Goal: Transaction & Acquisition: Book appointment/travel/reservation

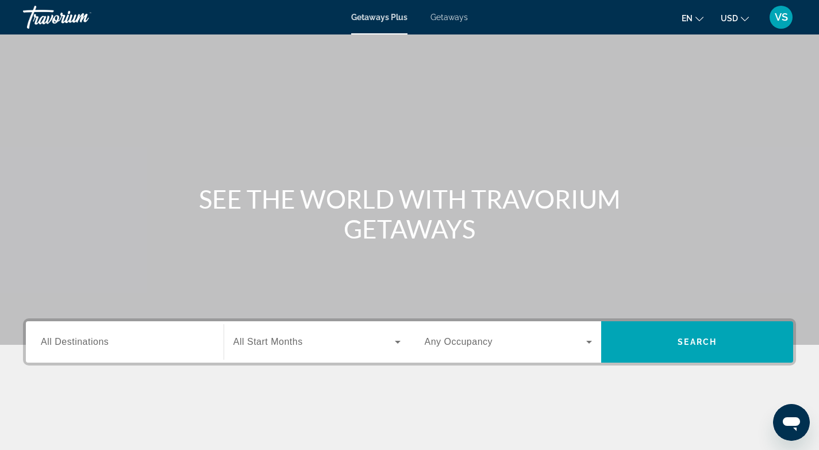
click at [51, 342] on span "All Destinations" at bounding box center [75, 342] width 68 height 10
click at [51, 342] on input "Destination All Destinations" at bounding box center [125, 343] width 168 height 14
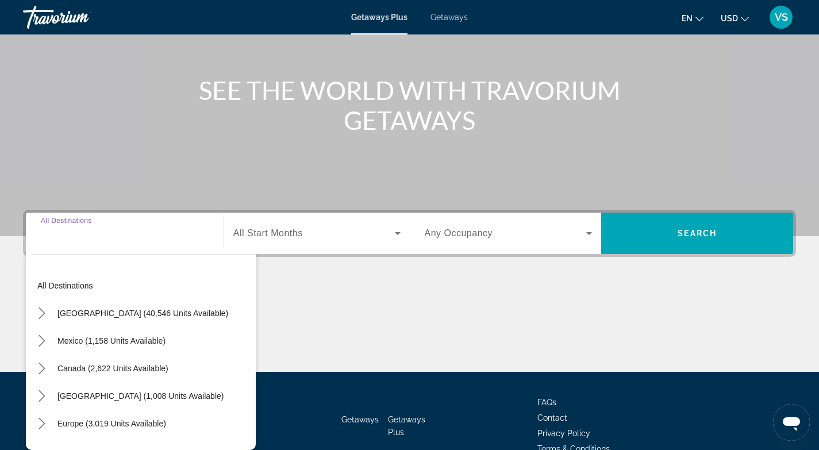
scroll to position [171, 0]
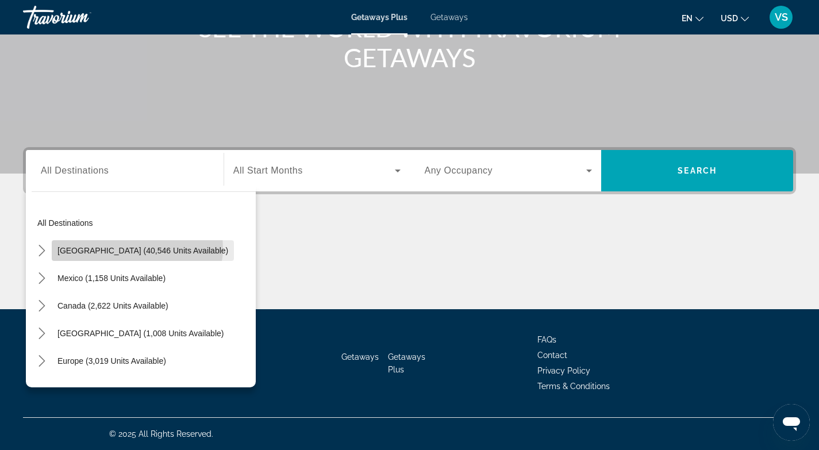
click at [137, 248] on span "[GEOGRAPHIC_DATA] (40,546 units available)" at bounding box center [142, 250] width 171 height 9
type input "**********"
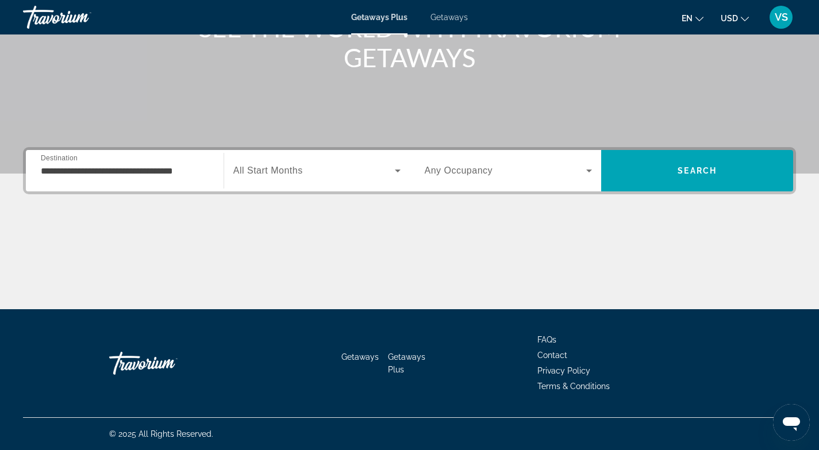
click at [275, 167] on span "All Start Months" at bounding box center [268, 170] width 70 height 10
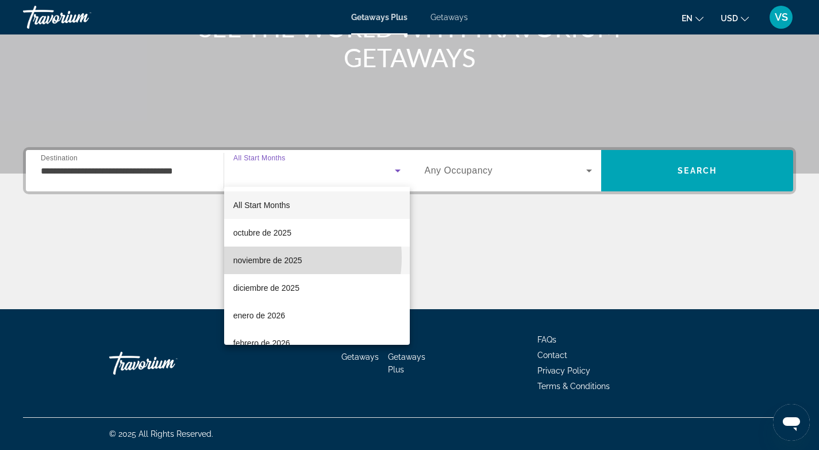
click at [270, 257] on span "noviembre de 2025" at bounding box center [267, 260] width 69 height 14
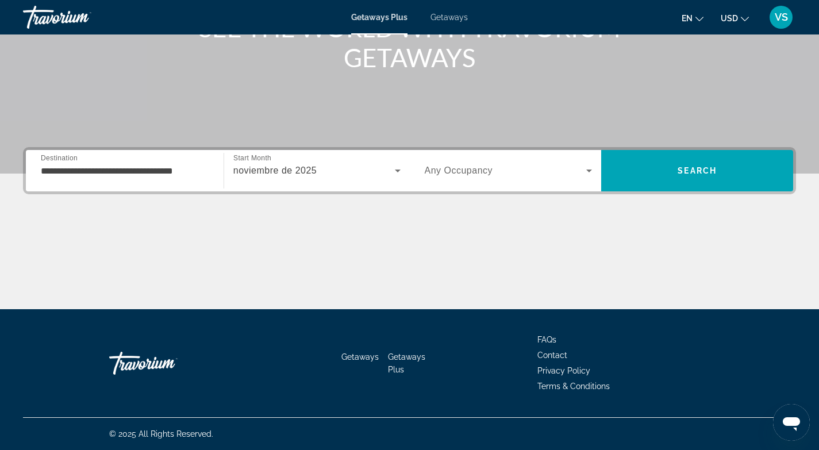
click at [474, 171] on span "Any Occupancy" at bounding box center [459, 170] width 68 height 10
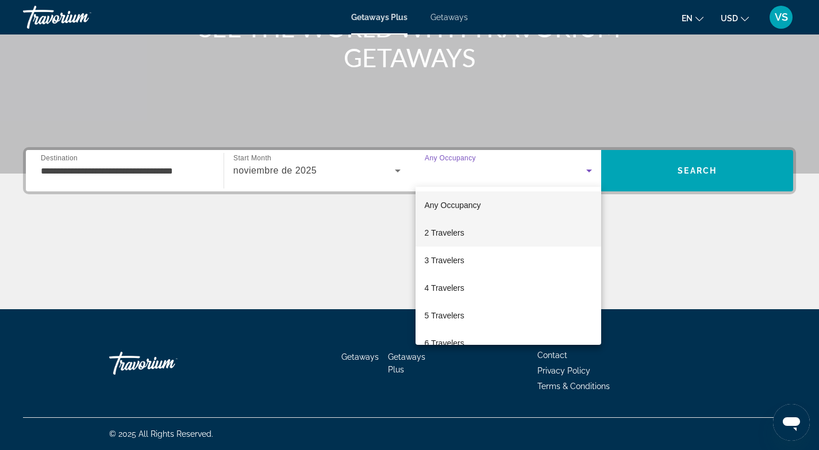
click at [450, 232] on span "2 Travelers" at bounding box center [445, 233] width 40 height 14
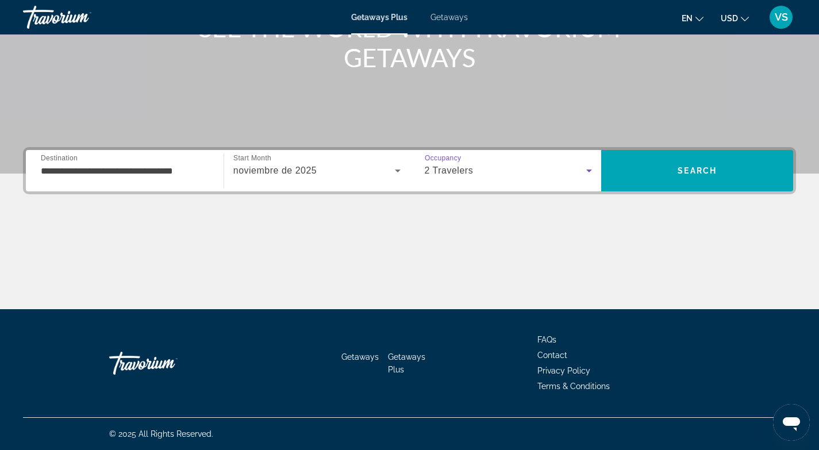
click at [492, 173] on div "2 Travelers" at bounding box center [506, 171] width 162 height 14
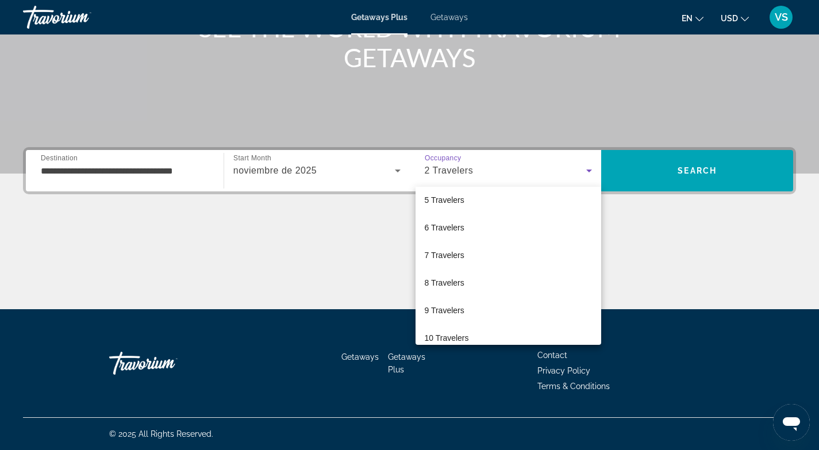
scroll to position [127, 0]
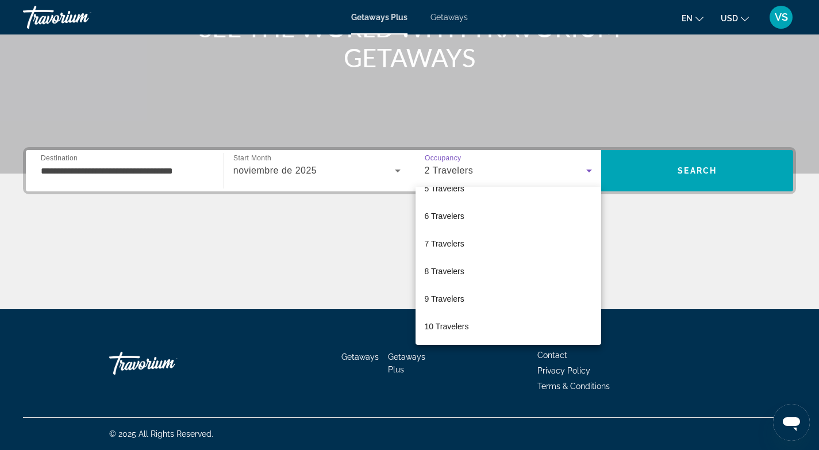
click at [622, 220] on div at bounding box center [409, 225] width 819 height 450
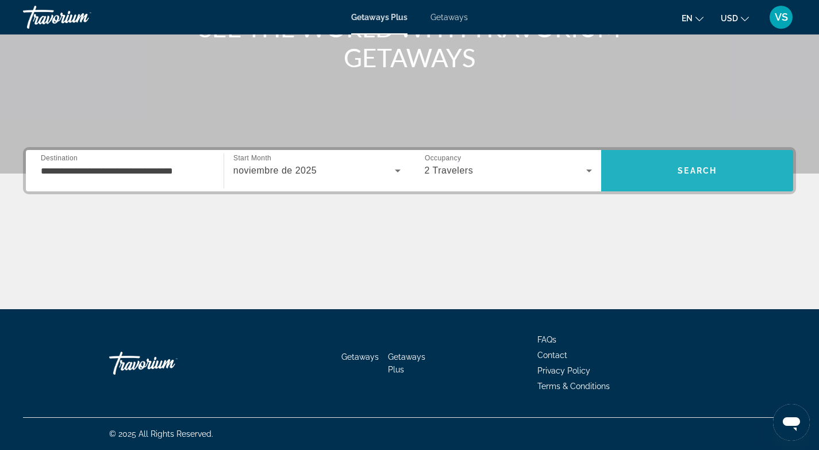
click at [670, 172] on span "Search" at bounding box center [697, 171] width 192 height 28
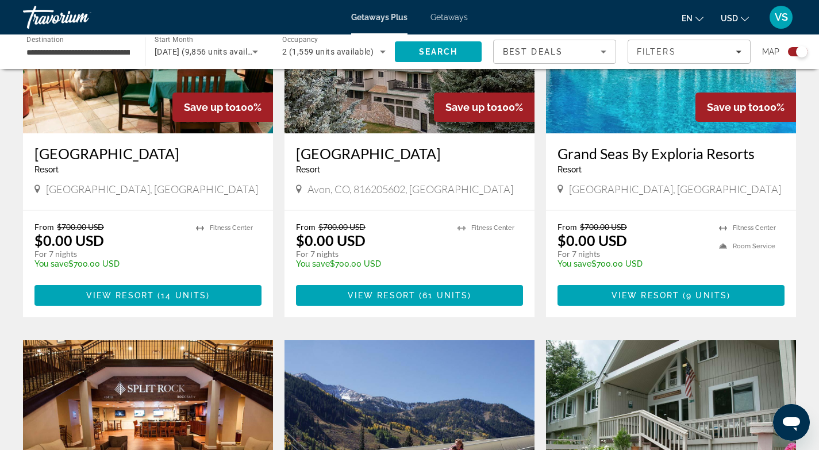
scroll to position [923, 0]
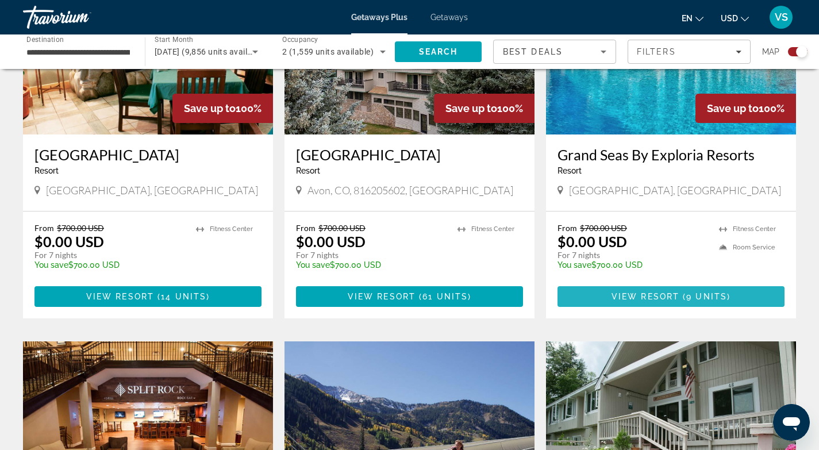
click at [681, 292] on span "Main content" at bounding box center [680, 296] width 3 height 9
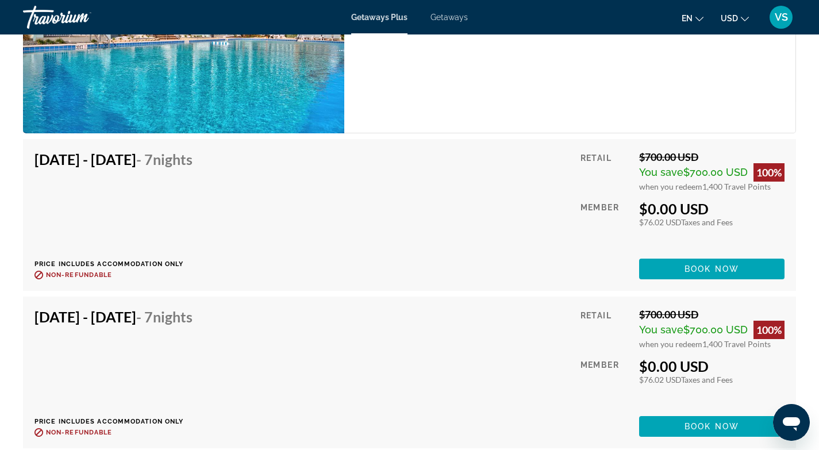
scroll to position [2653, 0]
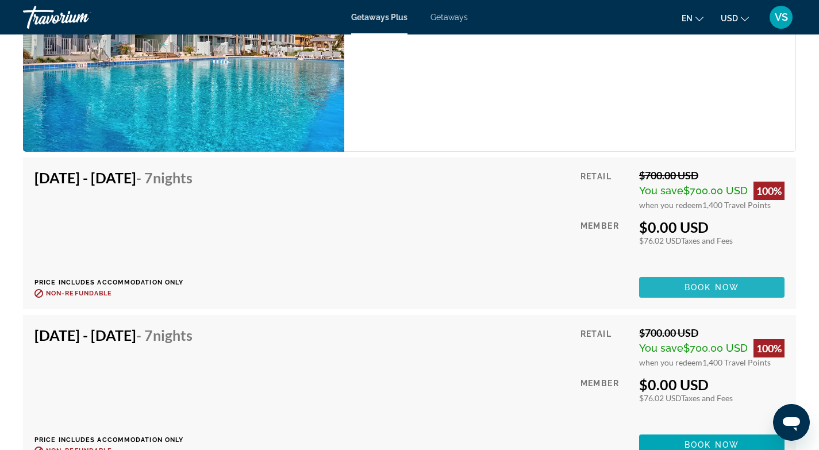
click at [699, 285] on span "Book now" at bounding box center [711, 287] width 55 height 9
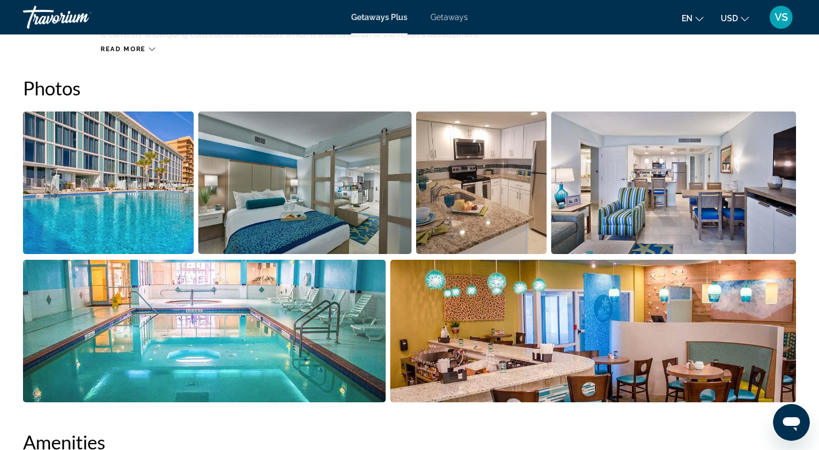
scroll to position [510, 0]
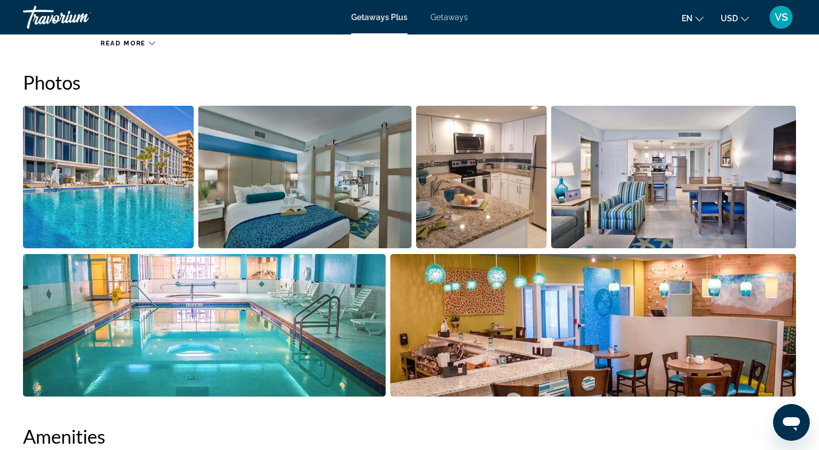
click at [152, 205] on img "Open full-screen image slider" at bounding box center [108, 177] width 171 height 142
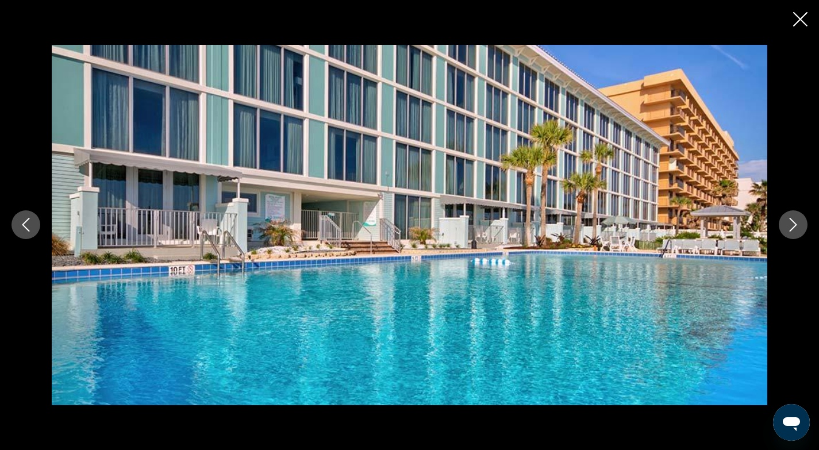
click at [789, 226] on icon "Next image" at bounding box center [793, 225] width 14 height 14
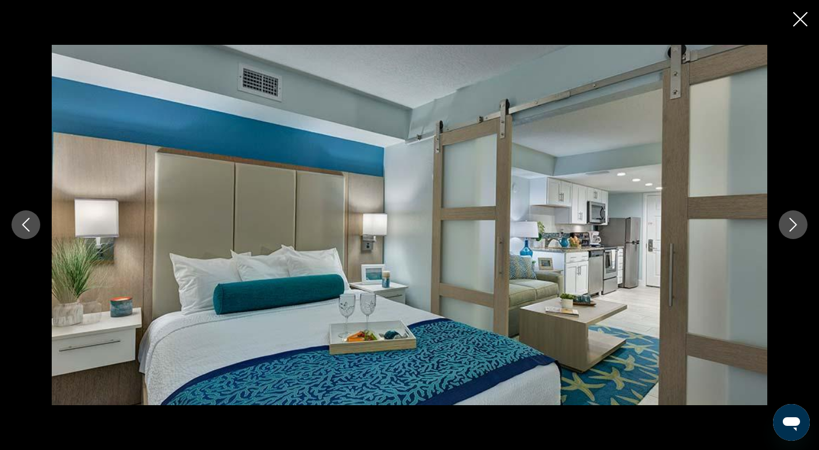
click at [789, 226] on icon "Next image" at bounding box center [793, 225] width 14 height 14
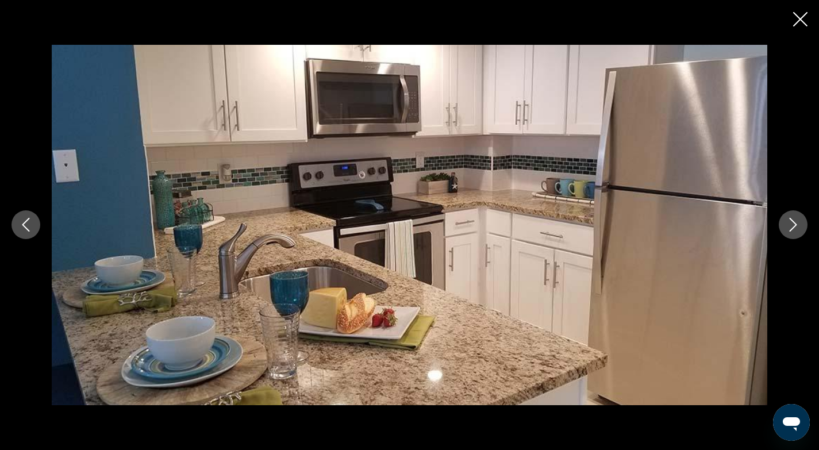
click at [795, 225] on icon "Next image" at bounding box center [792, 225] width 7 height 14
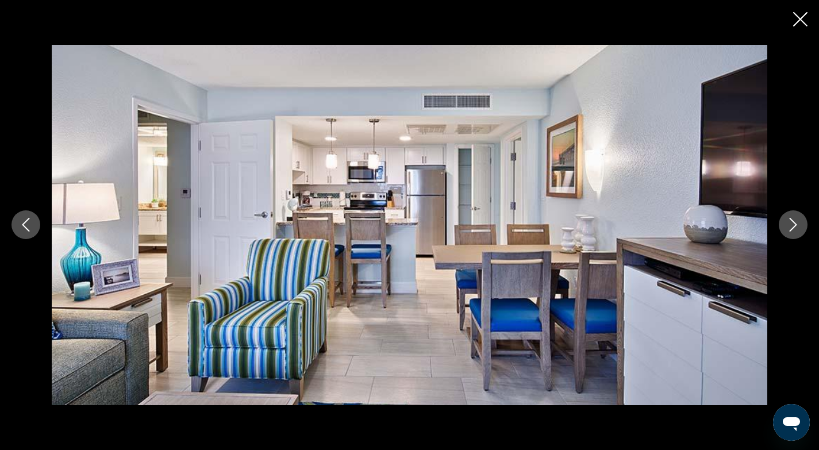
click at [795, 219] on icon "Next image" at bounding box center [793, 225] width 14 height 14
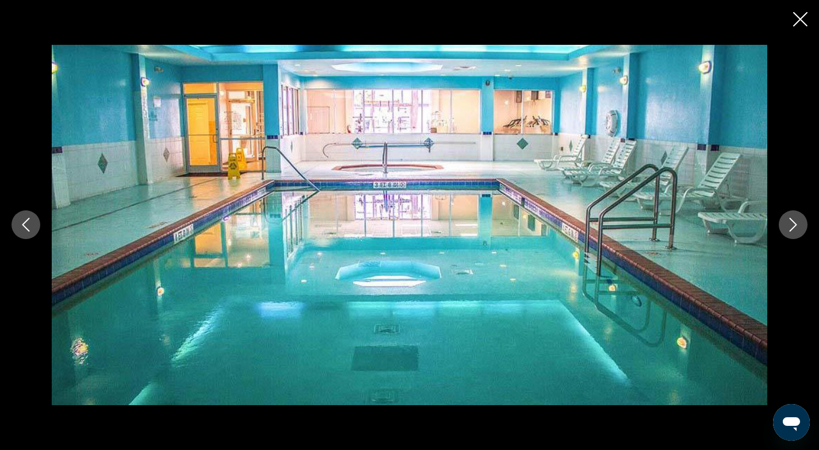
click at [795, 219] on icon "Next image" at bounding box center [793, 225] width 14 height 14
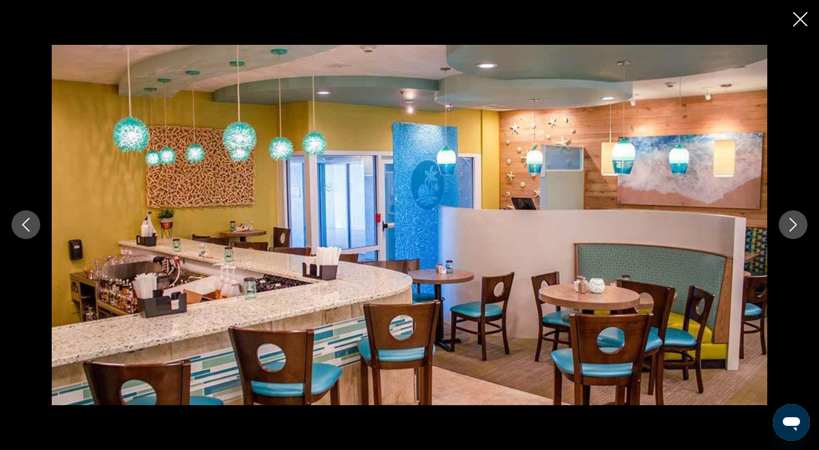
click at [795, 220] on icon "Next image" at bounding box center [793, 225] width 14 height 14
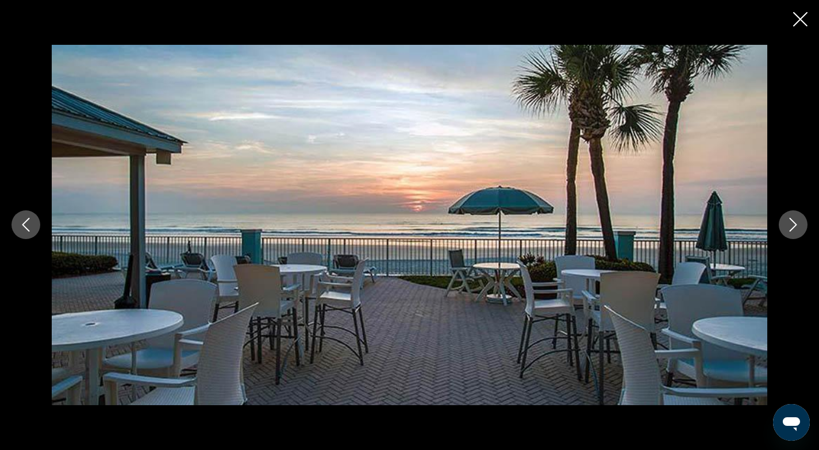
click at [795, 220] on icon "Next image" at bounding box center [793, 225] width 14 height 14
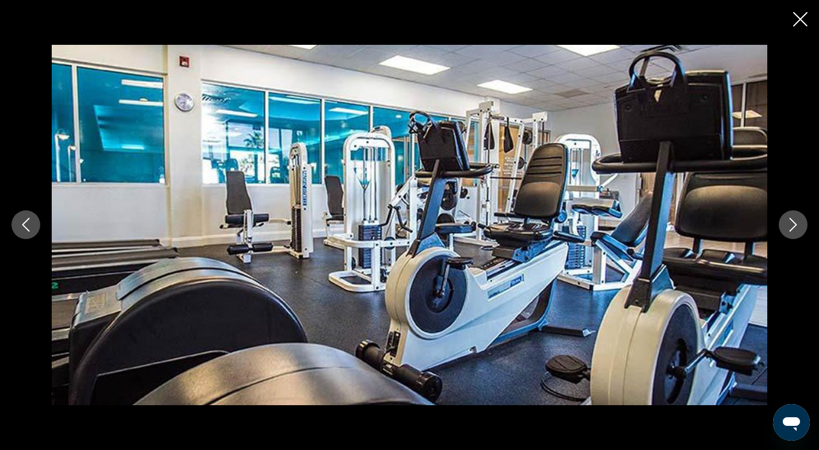
click at [795, 220] on icon "Next image" at bounding box center [793, 225] width 14 height 14
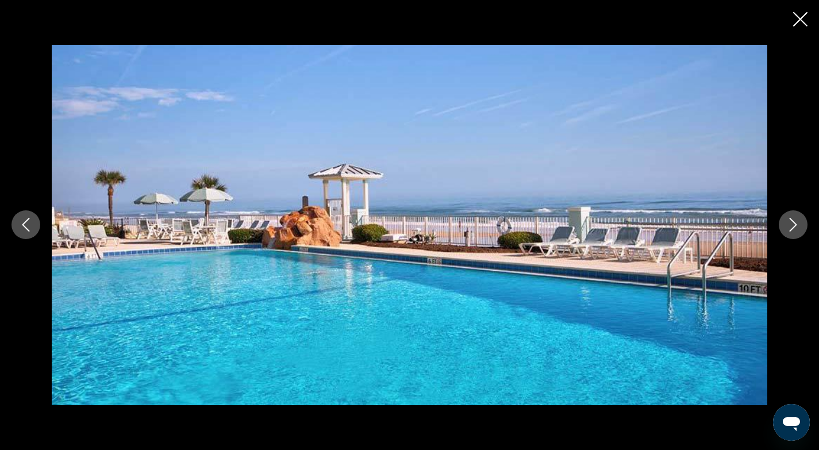
click at [795, 220] on icon "Next image" at bounding box center [793, 225] width 14 height 14
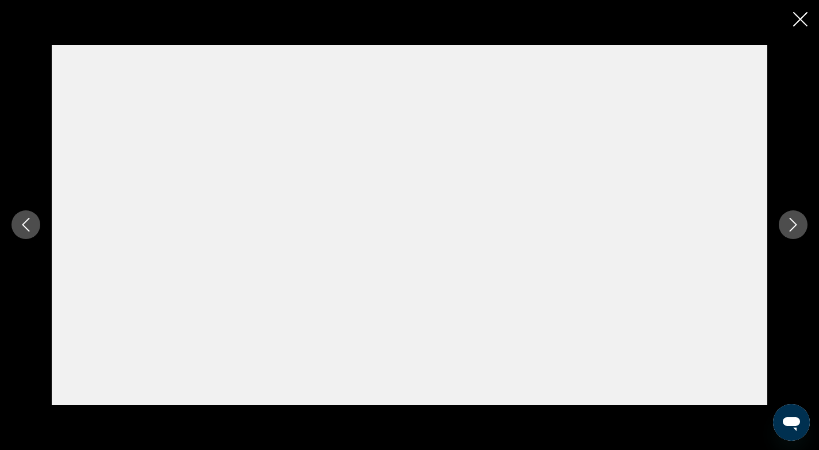
click at [800, 18] on icon "Close slideshow" at bounding box center [800, 19] width 14 height 14
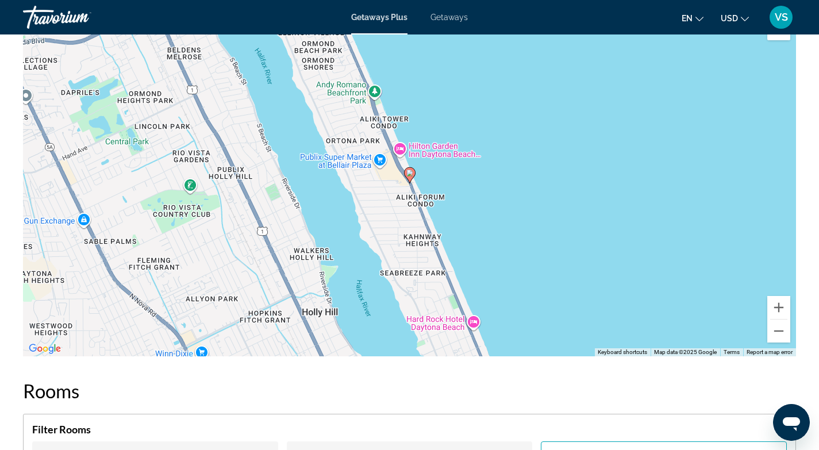
scroll to position [1543, 0]
click at [779, 307] on button "Zoom in" at bounding box center [778, 306] width 23 height 23
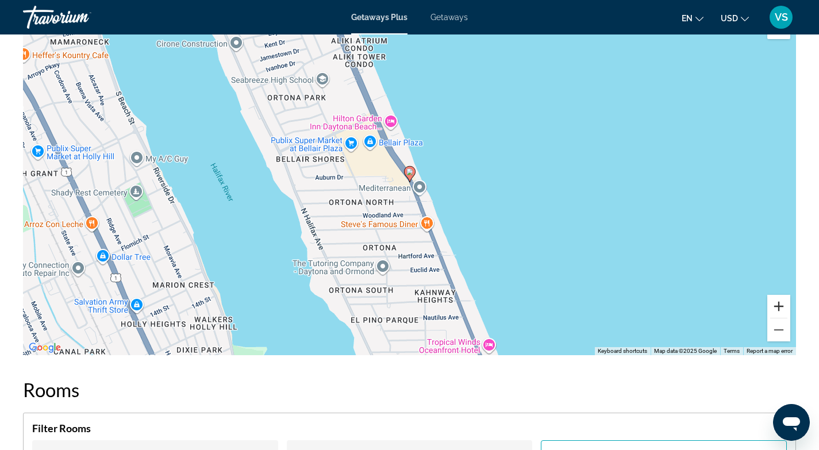
click at [779, 307] on button "Zoom in" at bounding box center [778, 306] width 23 height 23
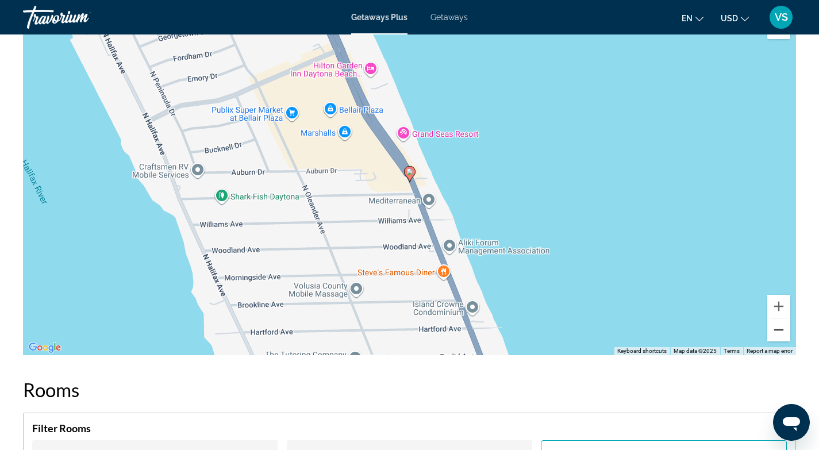
click at [779, 331] on button "Zoom out" at bounding box center [778, 329] width 23 height 23
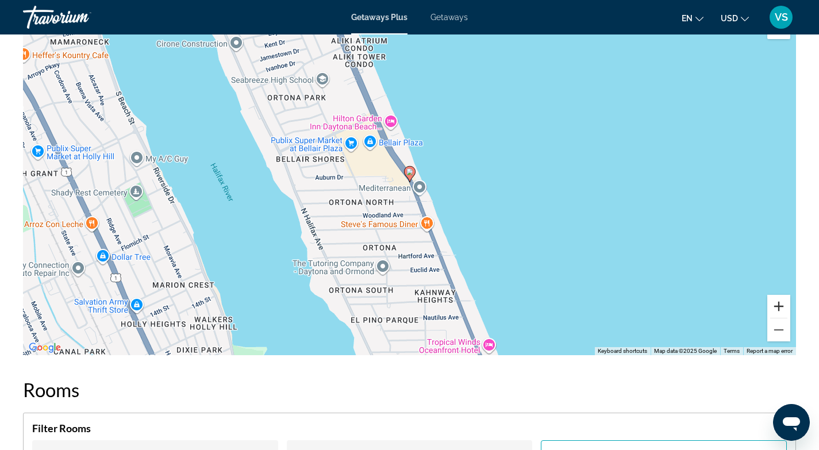
click at [776, 306] on button "Zoom in" at bounding box center [778, 306] width 23 height 23
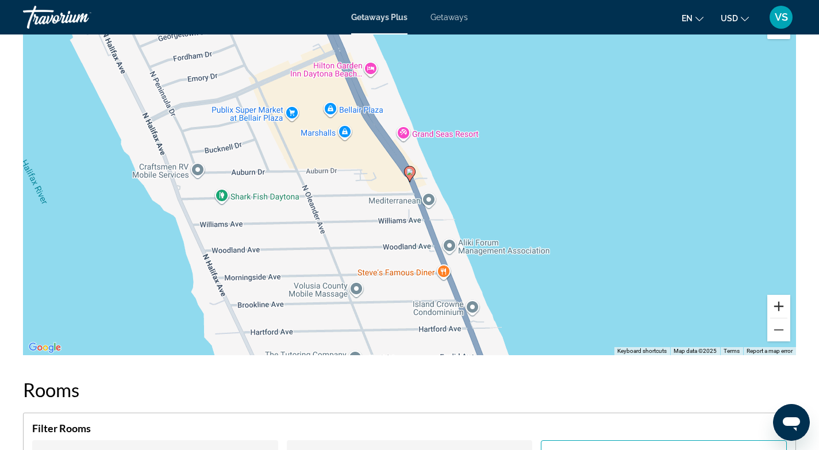
click at [776, 306] on button "Zoom in" at bounding box center [778, 306] width 23 height 23
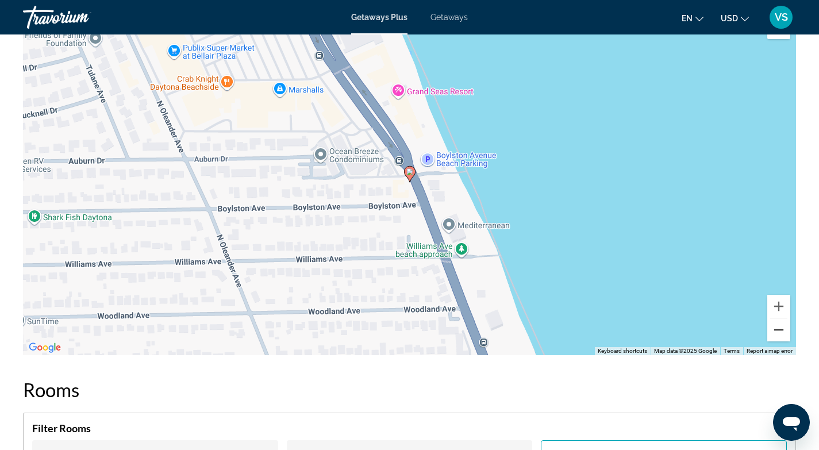
click at [778, 327] on button "Zoom out" at bounding box center [778, 329] width 23 height 23
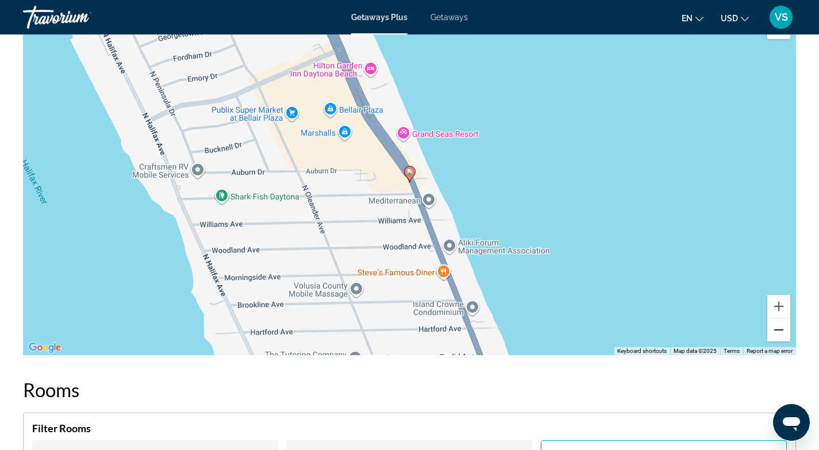
click at [778, 327] on button "Zoom out" at bounding box center [778, 329] width 23 height 23
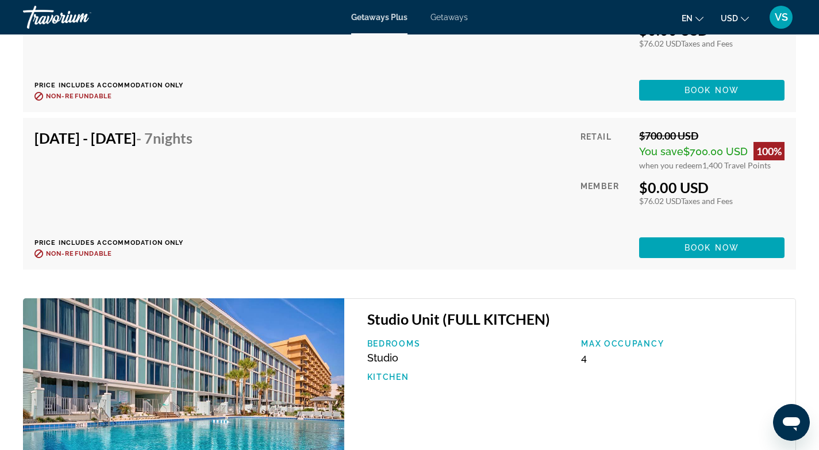
scroll to position [2292, 0]
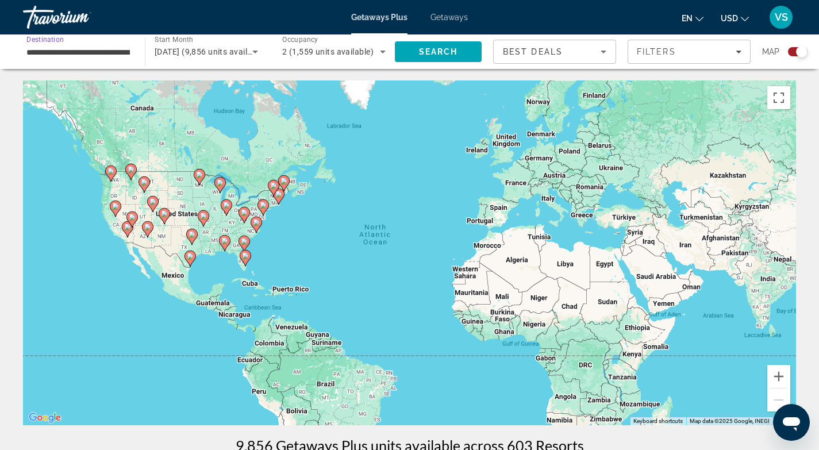
click at [80, 53] on input "**********" at bounding box center [77, 52] width 103 height 14
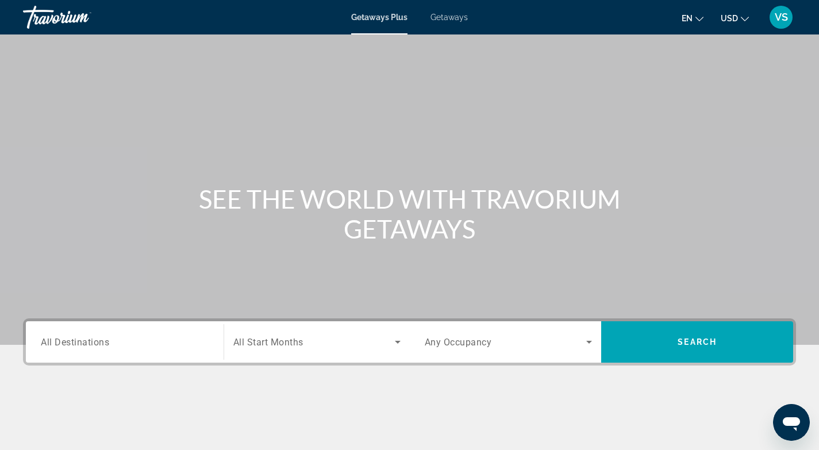
click at [103, 344] on span "All Destinations" at bounding box center [75, 341] width 68 height 11
click at [103, 344] on input "Destination All Destinations" at bounding box center [125, 343] width 168 height 14
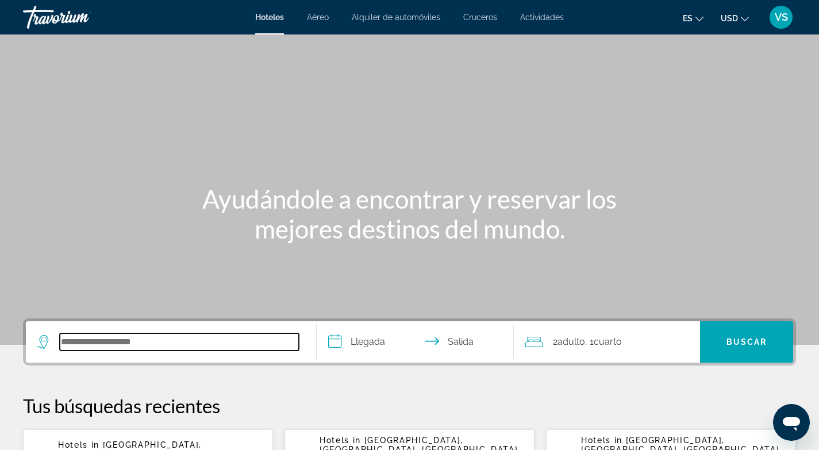
click at [78, 349] on input "Search hotel destination" at bounding box center [179, 341] width 239 height 17
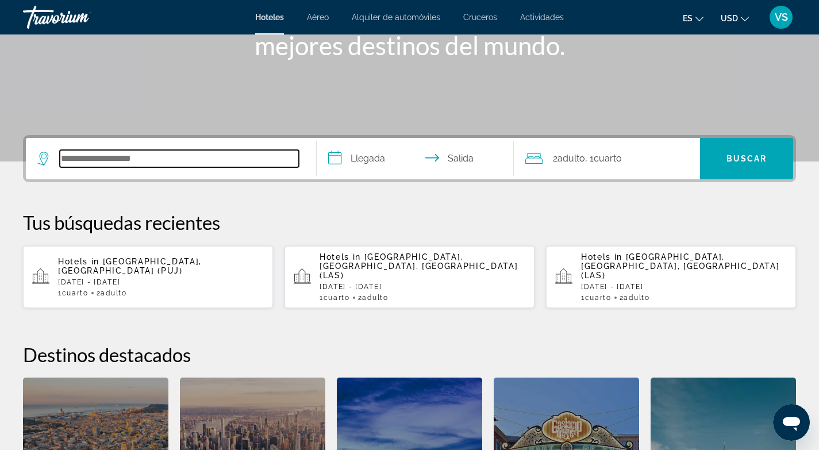
scroll to position [159, 0]
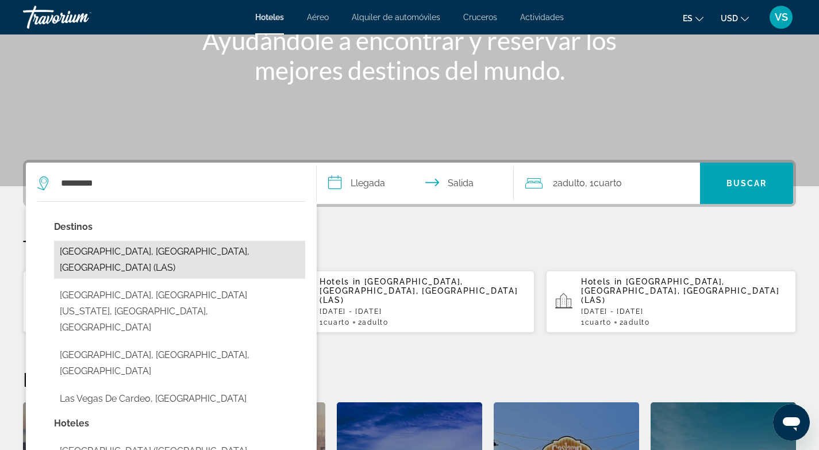
click at [189, 253] on button "Las Vegas, NV, United States (LAS)" at bounding box center [179, 260] width 251 height 38
type input "**********"
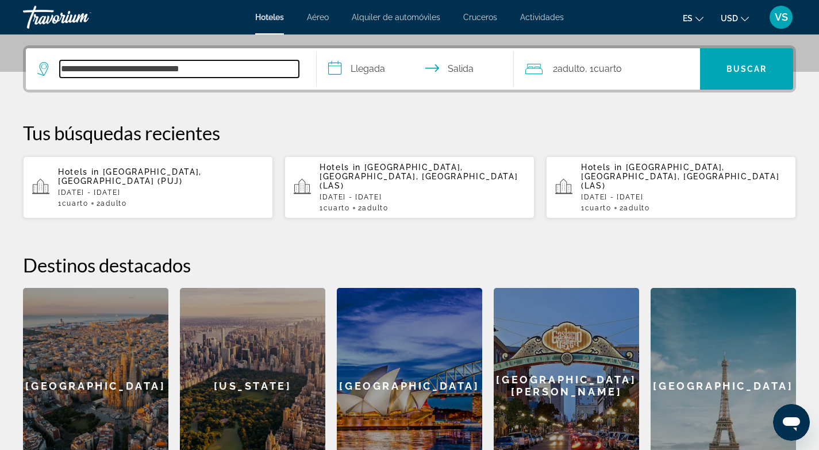
scroll to position [281, 0]
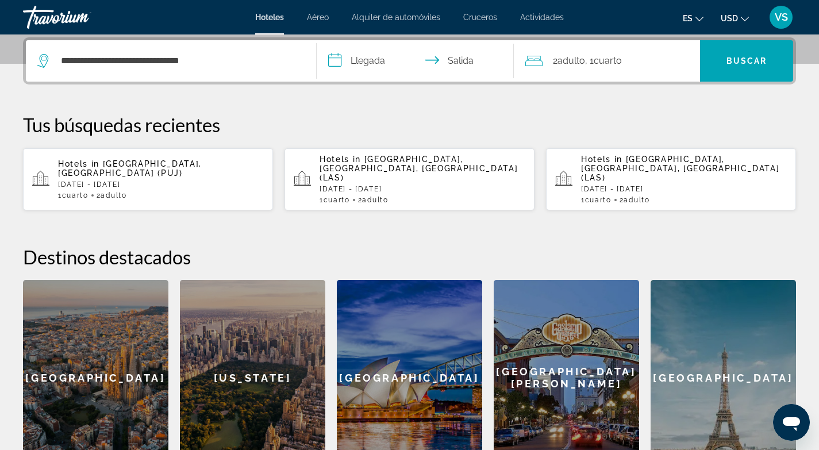
click at [338, 61] on input "**********" at bounding box center [418, 62] width 202 height 45
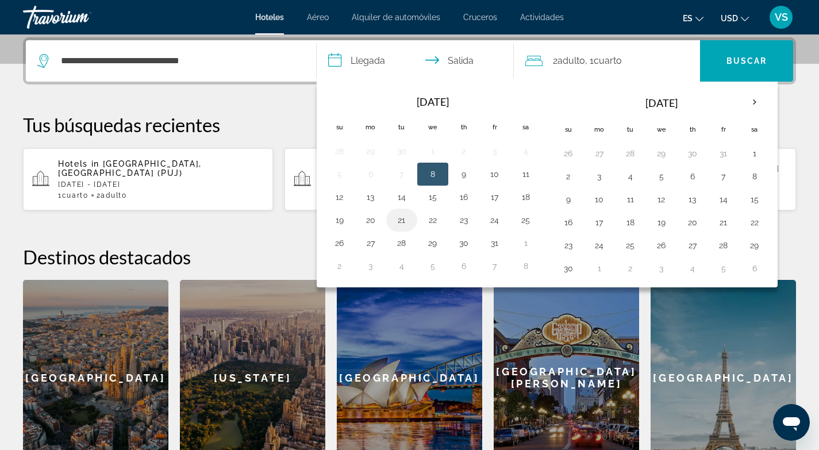
click at [404, 224] on button "21" at bounding box center [401, 220] width 18 height 16
click at [460, 220] on button "23" at bounding box center [463, 220] width 18 height 16
type input "**********"
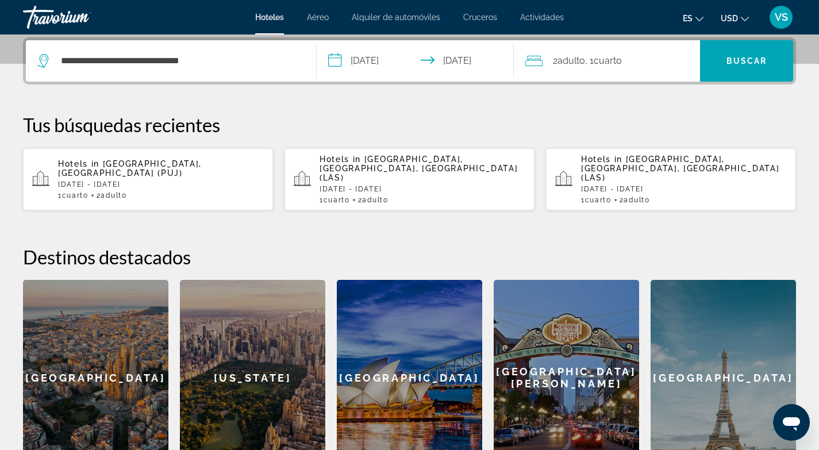
click at [579, 60] on span "Adulto" at bounding box center [571, 60] width 28 height 11
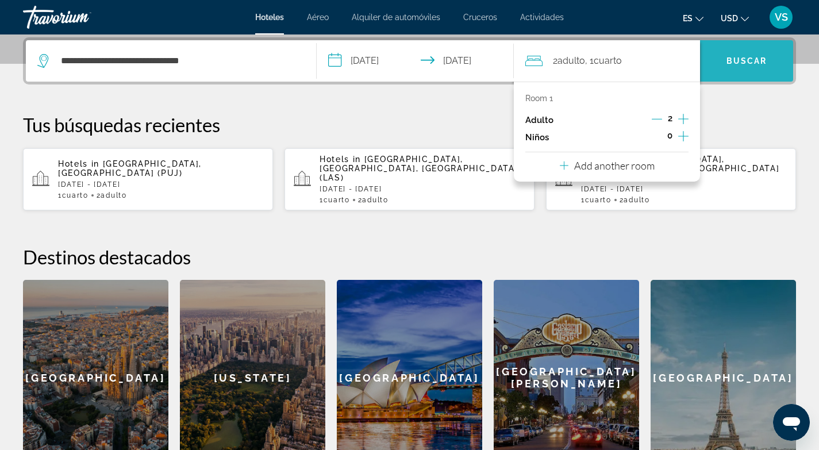
click at [747, 59] on span "Buscar" at bounding box center [746, 60] width 41 height 9
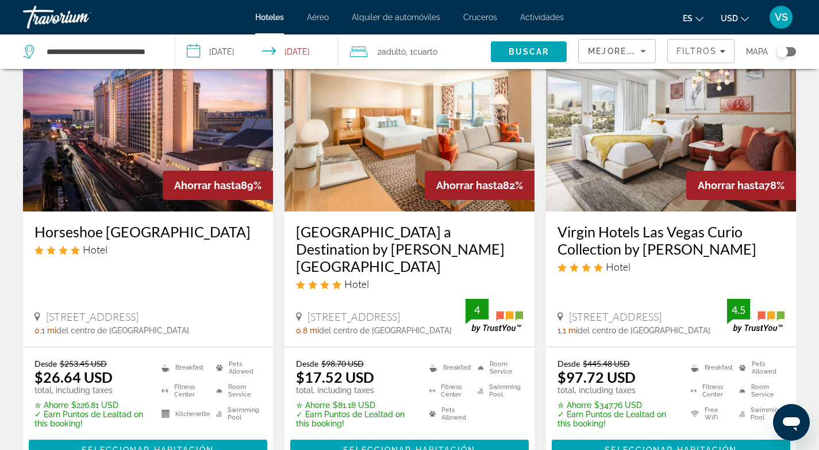
scroll to position [132, 0]
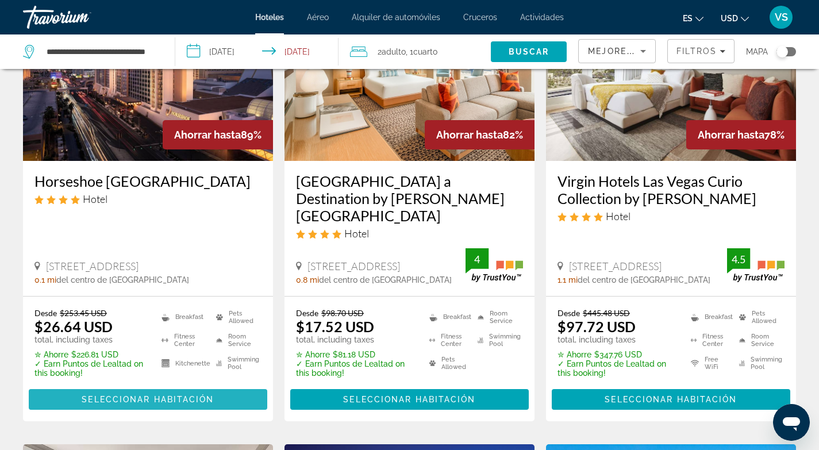
click at [201, 395] on span "Seleccionar habitación" at bounding box center [148, 399] width 132 height 9
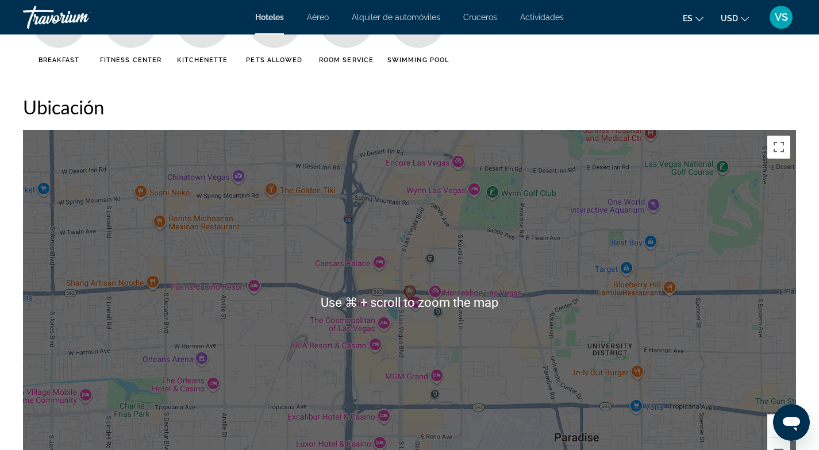
scroll to position [1099, 0]
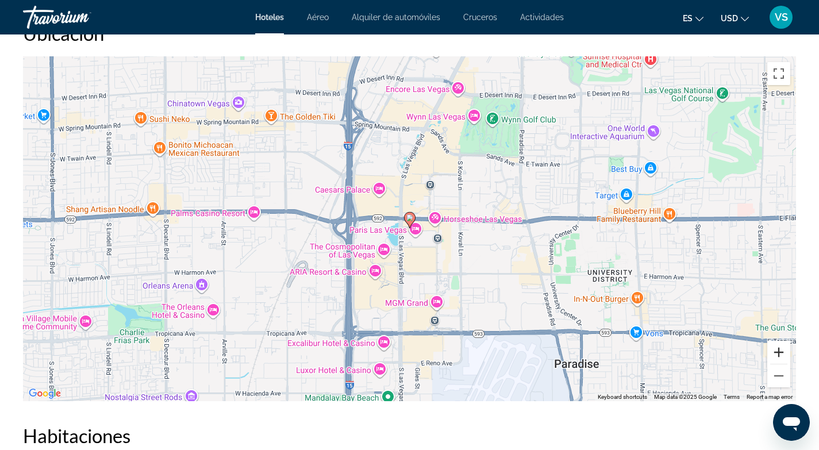
click at [778, 350] on button "Zoom in" at bounding box center [778, 352] width 23 height 23
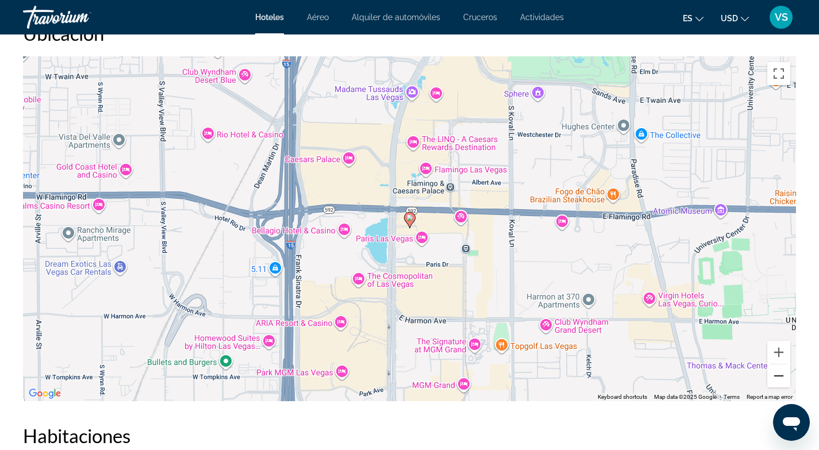
click at [776, 375] on button "Zoom out" at bounding box center [778, 375] width 23 height 23
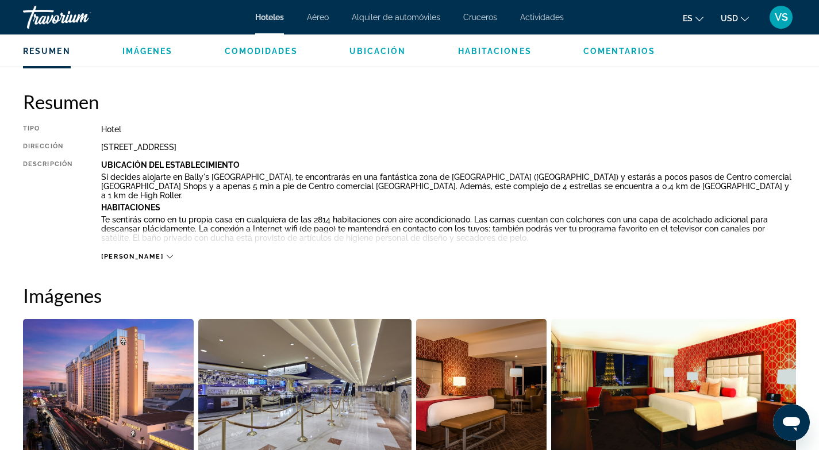
scroll to position [345, 0]
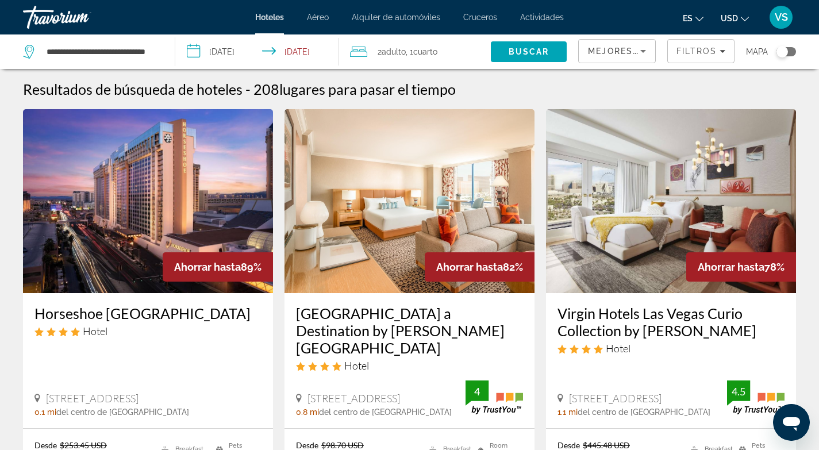
click at [318, 17] on span "Aéreo" at bounding box center [318, 17] width 22 height 9
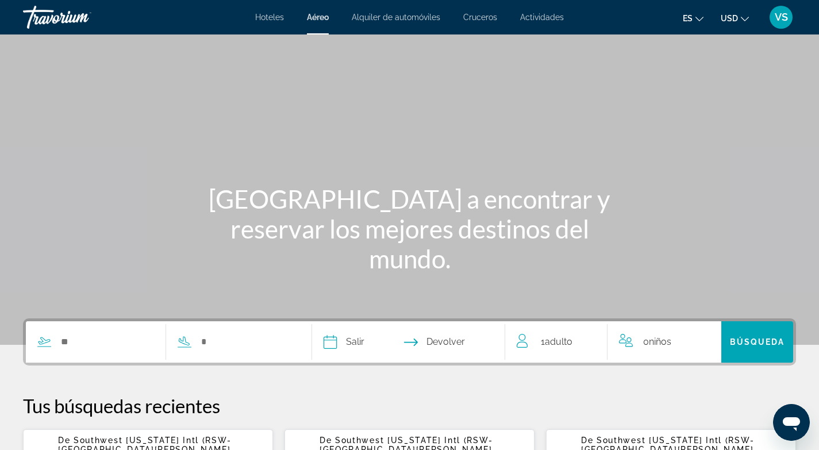
click at [417, 18] on span "Alquiler de automóviles" at bounding box center [396, 17] width 88 height 9
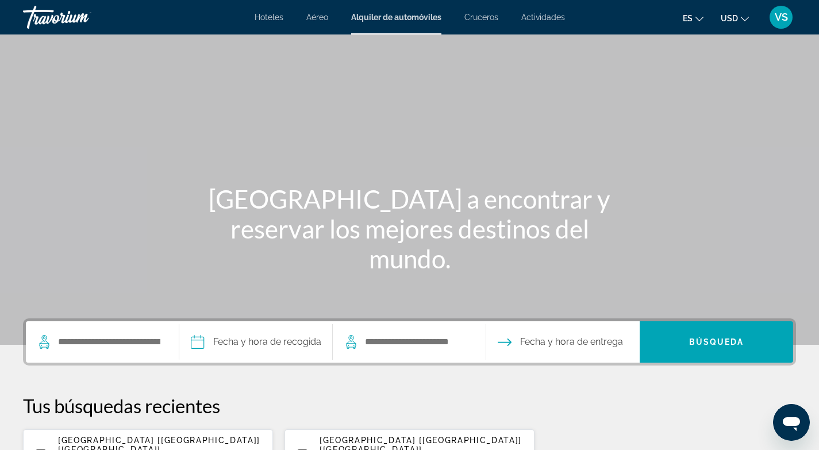
click at [487, 21] on span "Cruceros" at bounding box center [481, 17] width 34 height 9
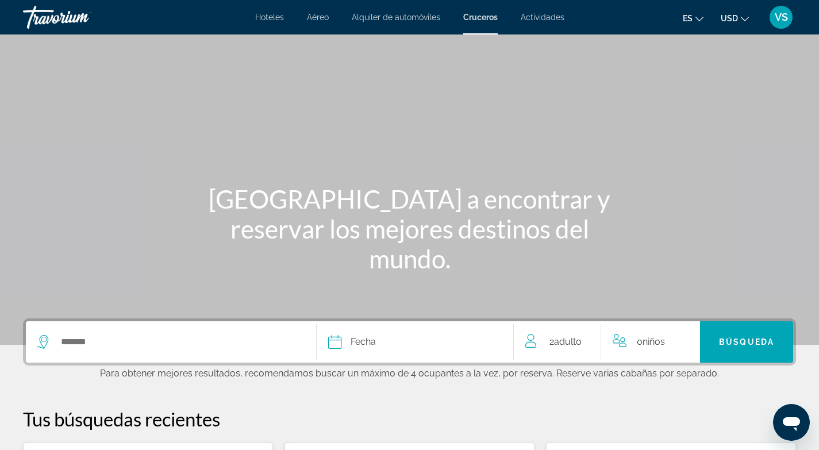
click at [541, 19] on span "Actividades" at bounding box center [543, 17] width 44 height 9
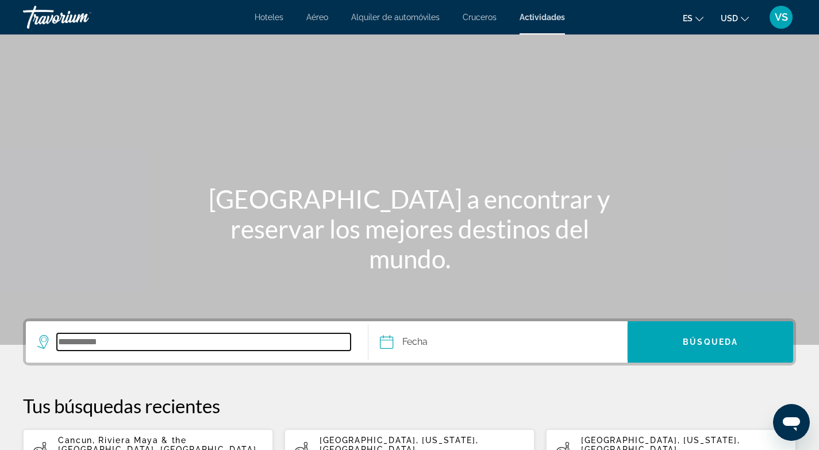
click at [76, 342] on input "Search destination" at bounding box center [204, 341] width 294 height 17
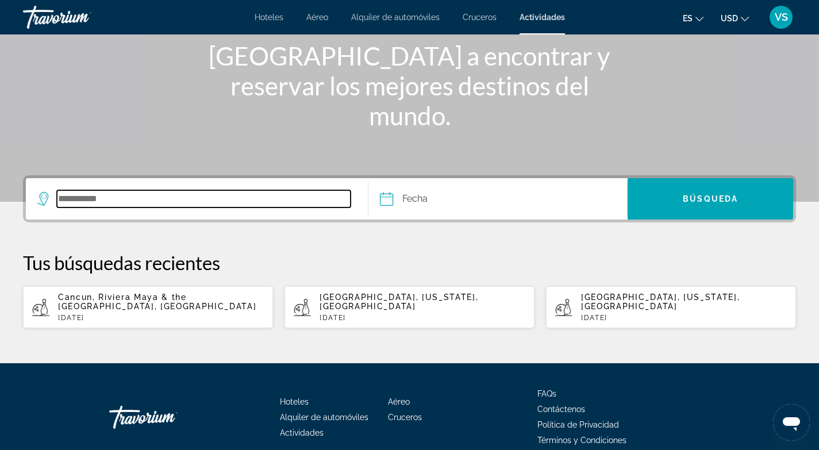
scroll to position [188, 0]
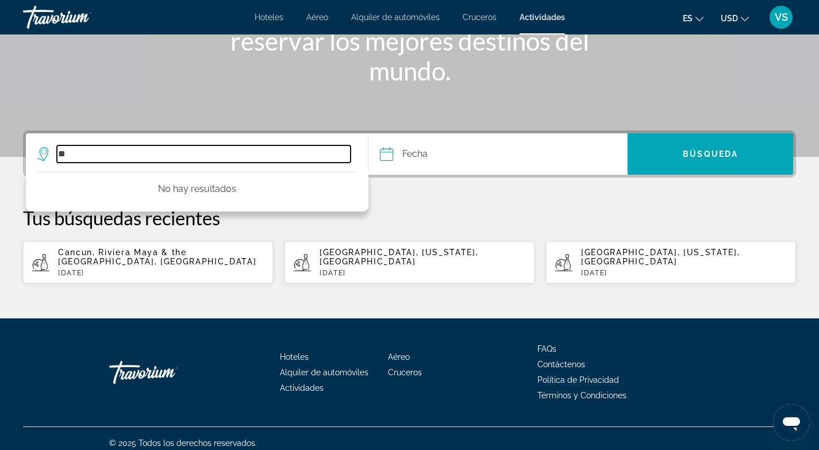
type input "*"
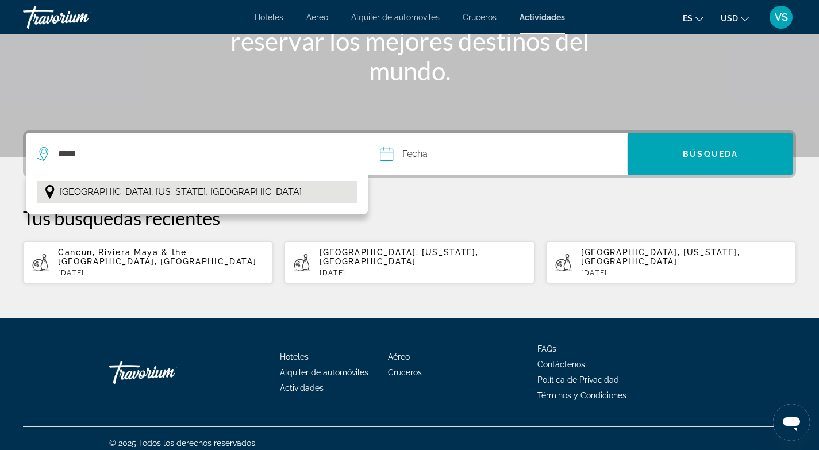
click at [146, 192] on span "Miami, Florida, Estados Unidos" at bounding box center [181, 192] width 242 height 16
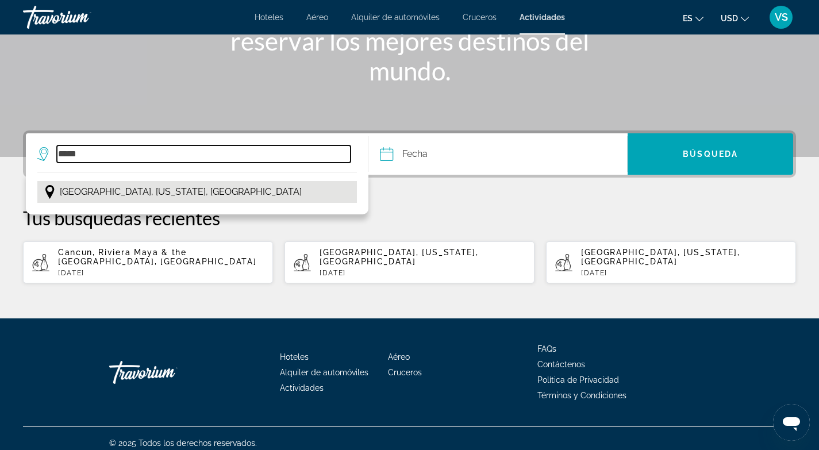
type input "**********"
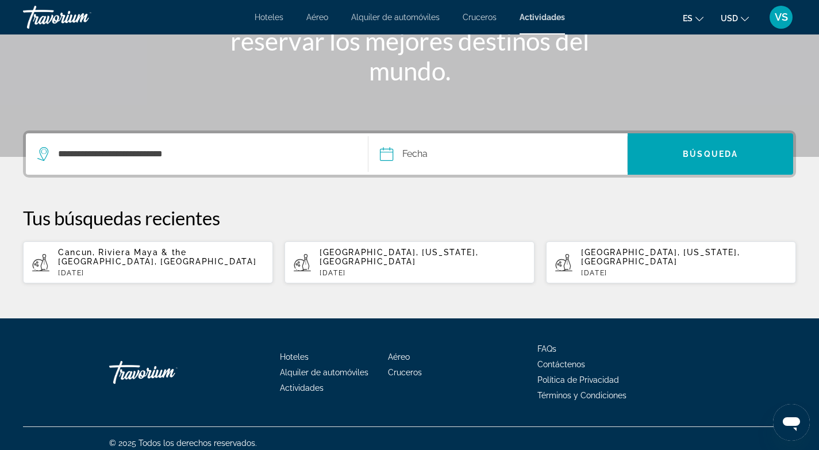
click at [391, 153] on input "Date" at bounding box center [441, 155] width 128 height 45
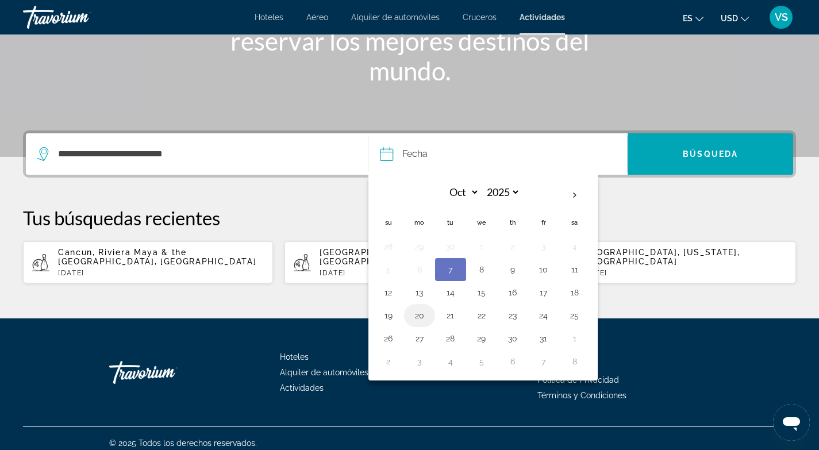
click at [420, 319] on button "20" at bounding box center [419, 315] width 18 height 16
type input "**********"
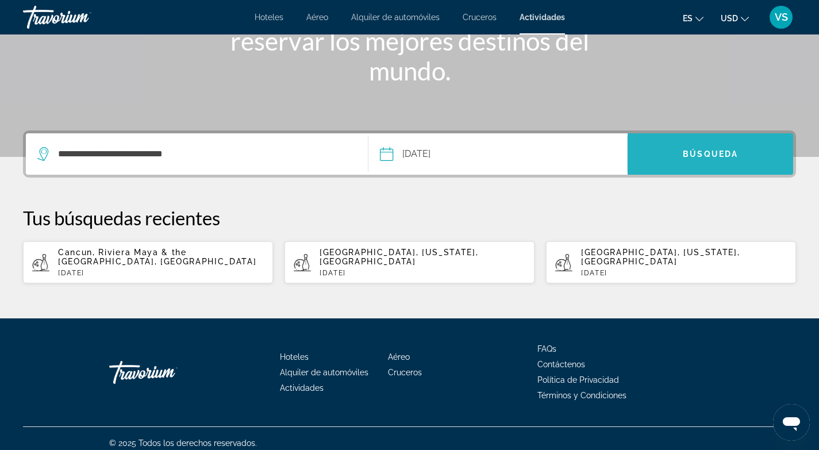
click at [706, 156] on span "Búsqueda" at bounding box center [710, 153] width 55 height 9
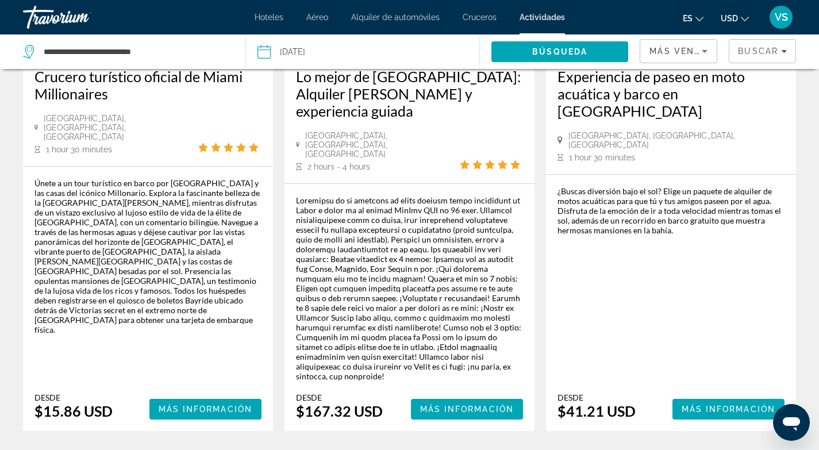
scroll to position [231, 0]
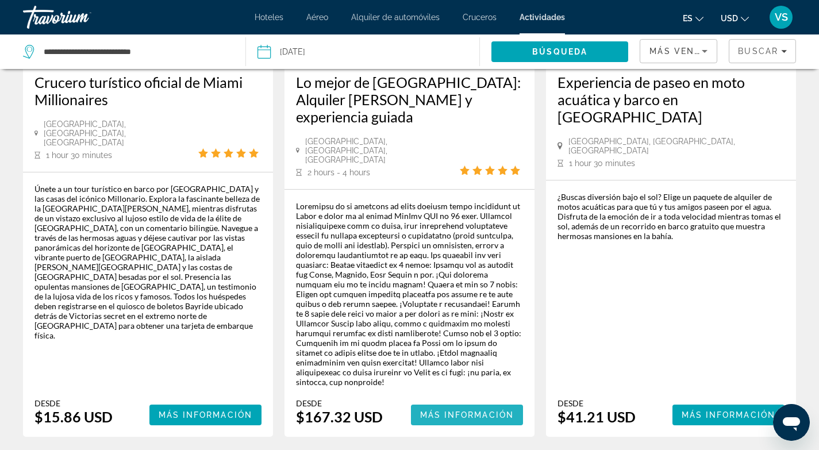
click at [474, 410] on span "Más información" at bounding box center [467, 414] width 94 height 9
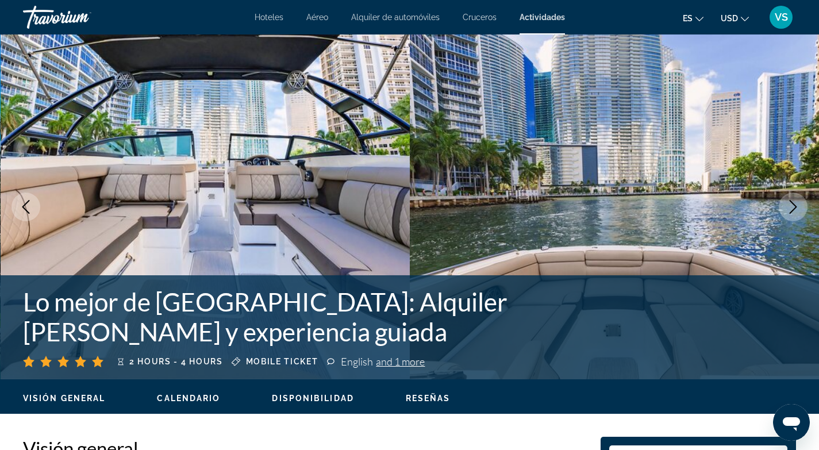
click at [795, 201] on icon "Next image" at bounding box center [793, 207] width 14 height 14
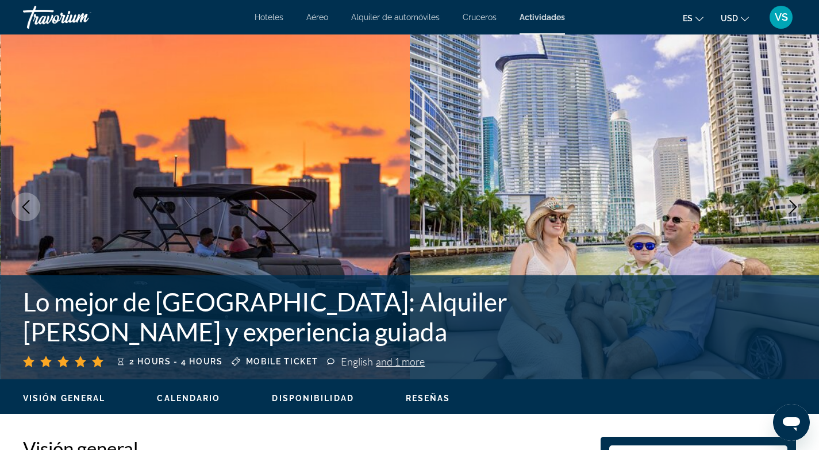
click at [795, 201] on icon "Next image" at bounding box center [793, 207] width 14 height 14
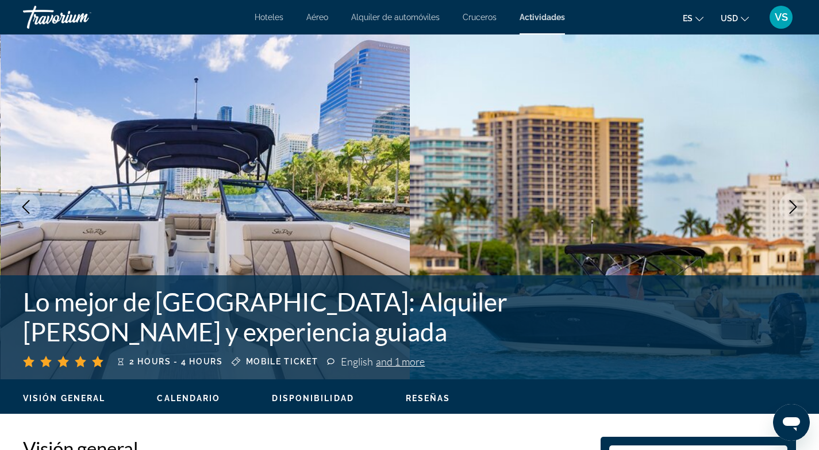
click at [795, 201] on icon "Next image" at bounding box center [793, 207] width 14 height 14
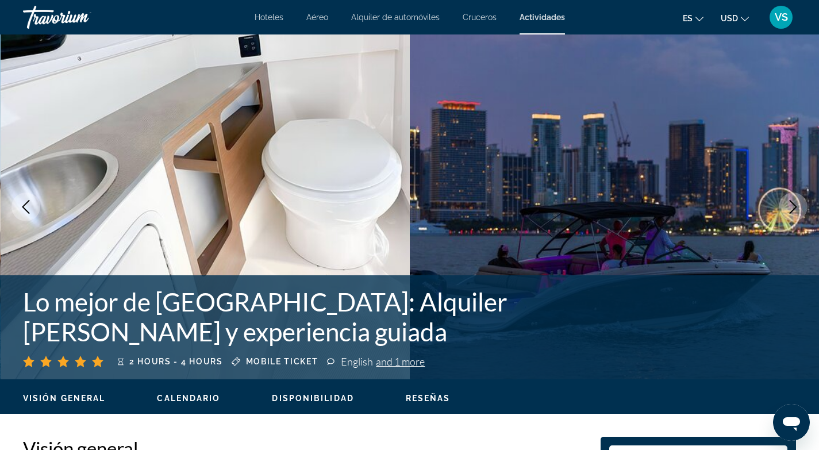
click at [795, 201] on icon "Next image" at bounding box center [793, 207] width 14 height 14
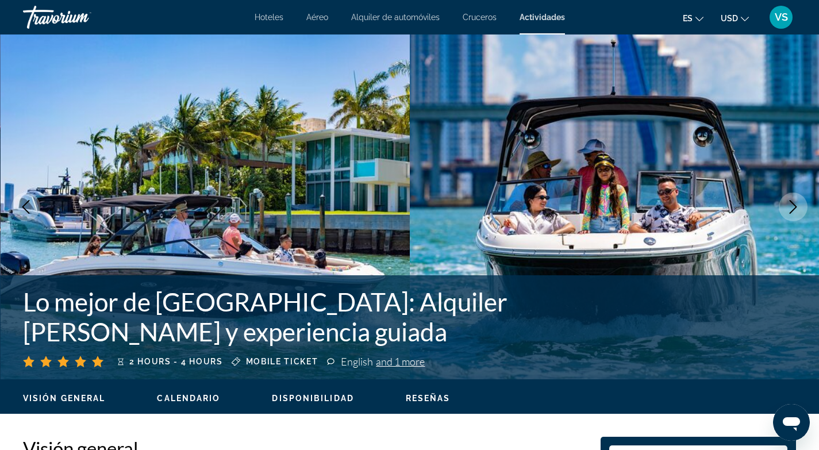
click at [795, 203] on icon "Next image" at bounding box center [793, 207] width 14 height 14
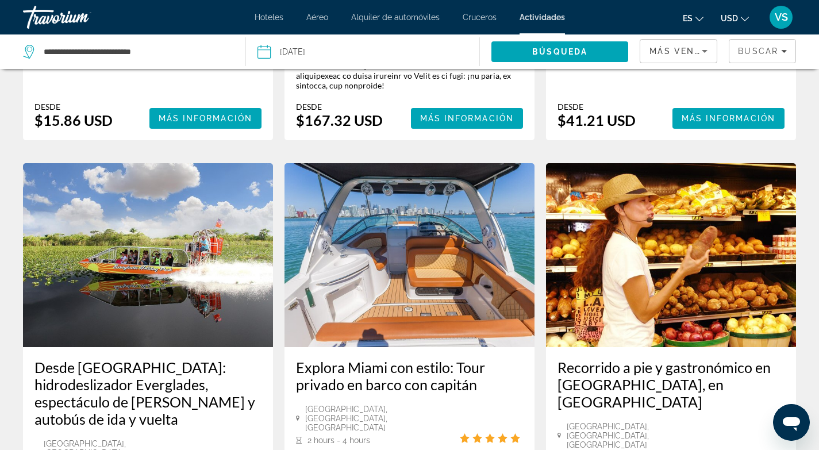
scroll to position [527, 0]
